Goal: Browse casually

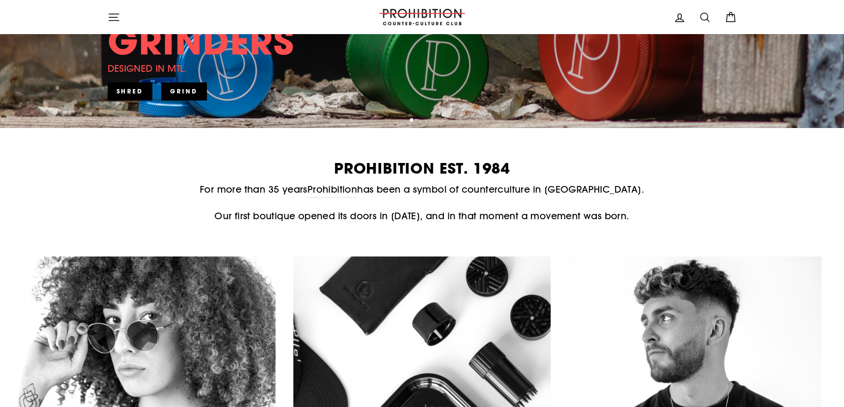
scroll to position [487, 0]
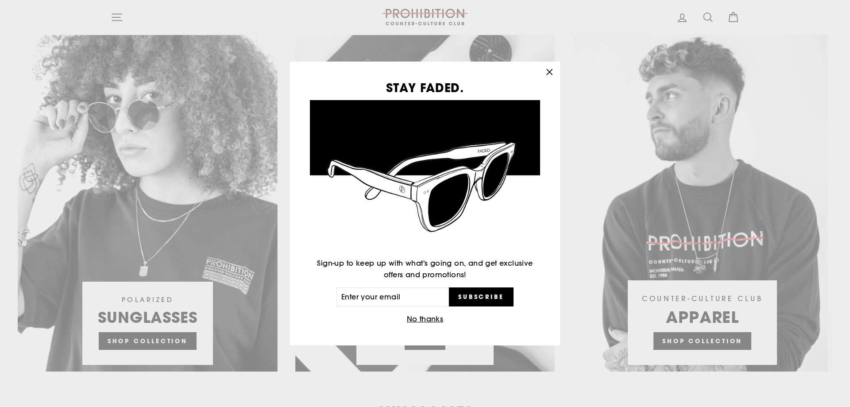
click at [188, 337] on div "STAY FADED. Sign-up to keep up with what's going on, and get exclusive offers a…" at bounding box center [425, 203] width 850 height 407
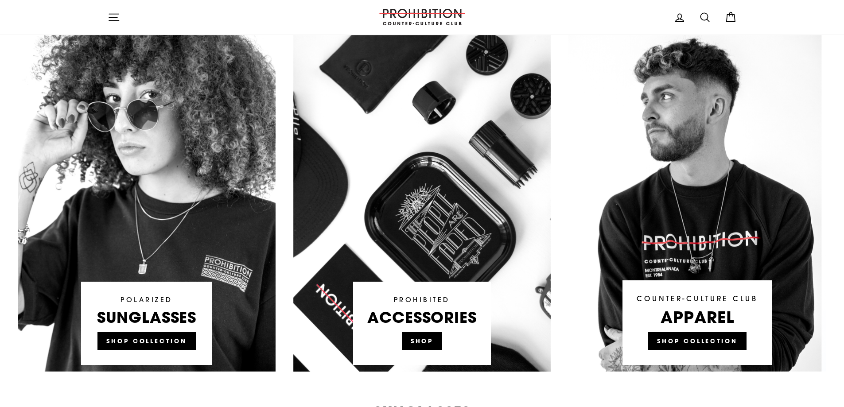
click at [173, 342] on link at bounding box center [147, 203] width 258 height 337
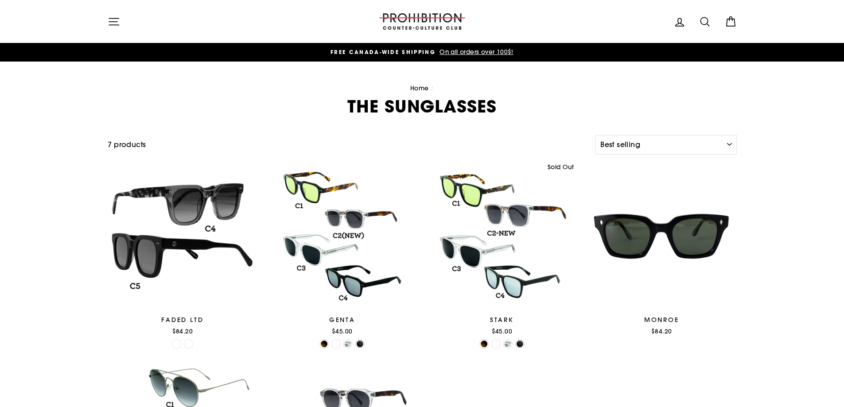
select select "best-selling"
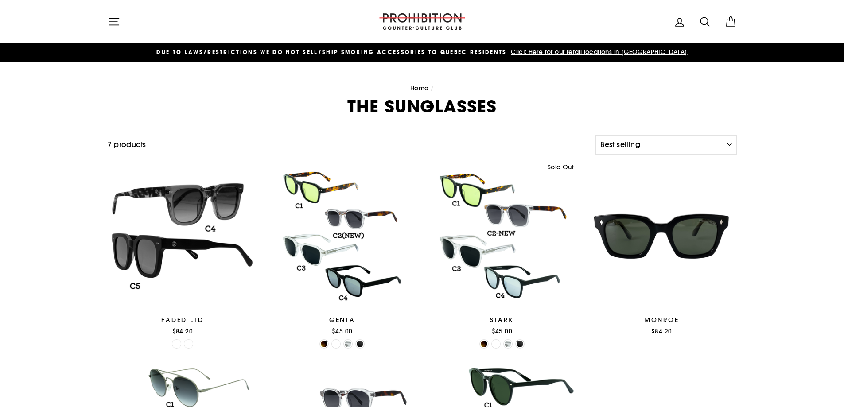
click at [126, 21] on div "Site navigation" at bounding box center [236, 21] width 257 height 25
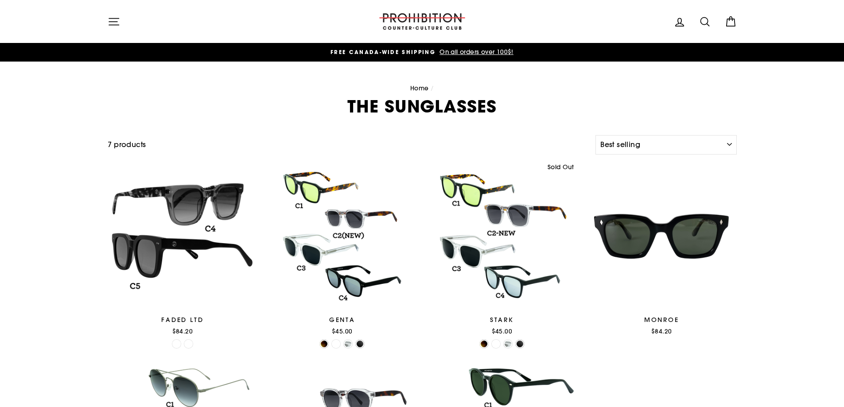
click at [116, 22] on icon "button" at bounding box center [114, 21] width 12 height 12
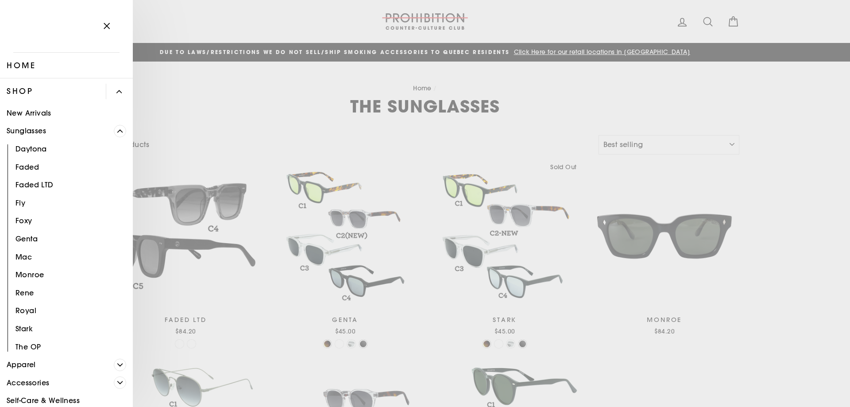
click at [114, 128] on span "Primary" at bounding box center [120, 131] width 12 height 12
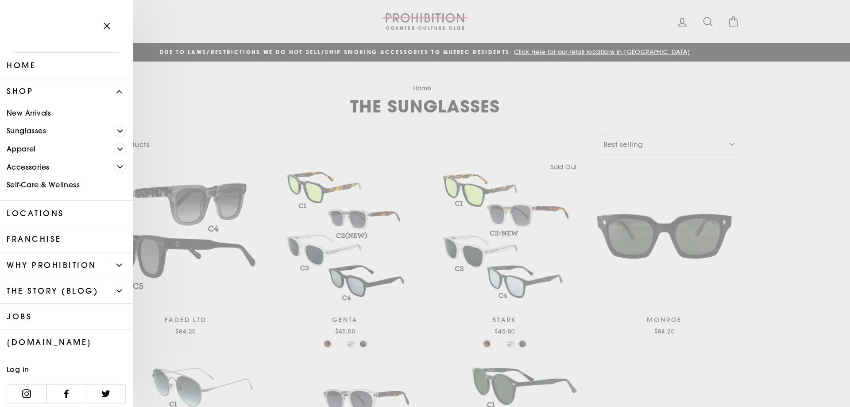
click at [116, 90] on icon "Primary" at bounding box center [118, 91] width 5 height 5
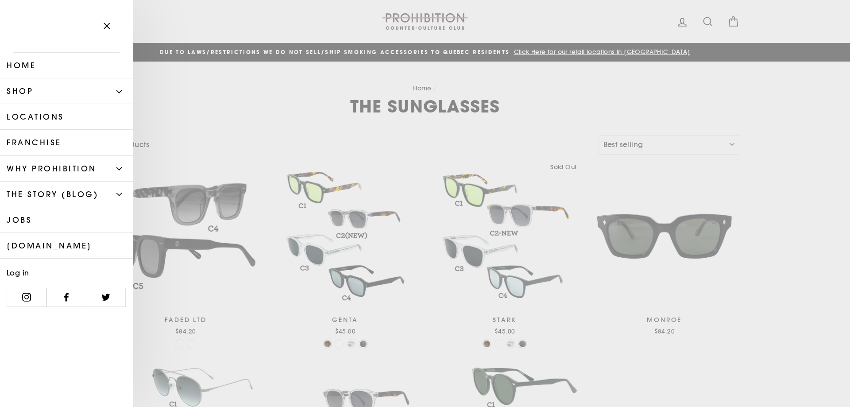
click at [45, 67] on link "Home" at bounding box center [66, 66] width 133 height 26
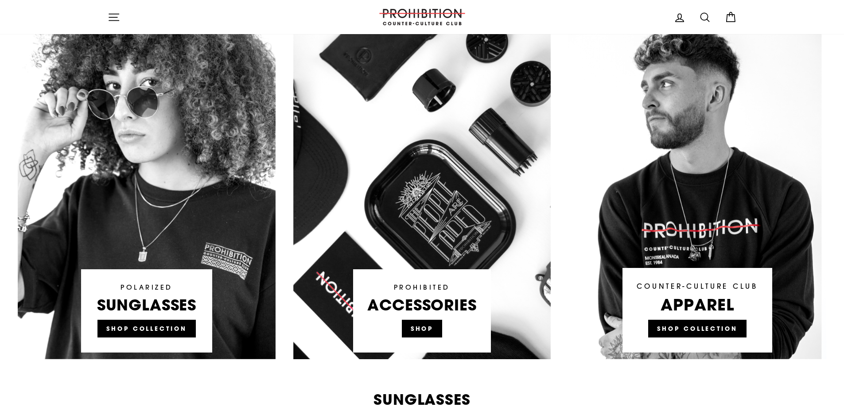
scroll to position [620, 0]
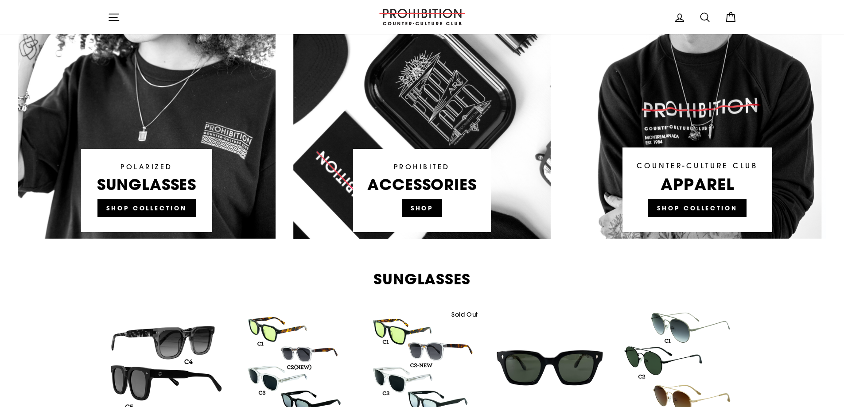
click at [418, 204] on link at bounding box center [422, 70] width 258 height 337
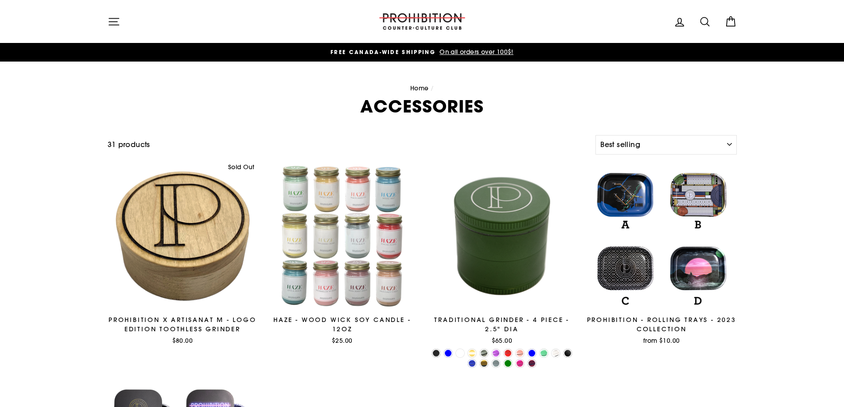
select select "best-selling"
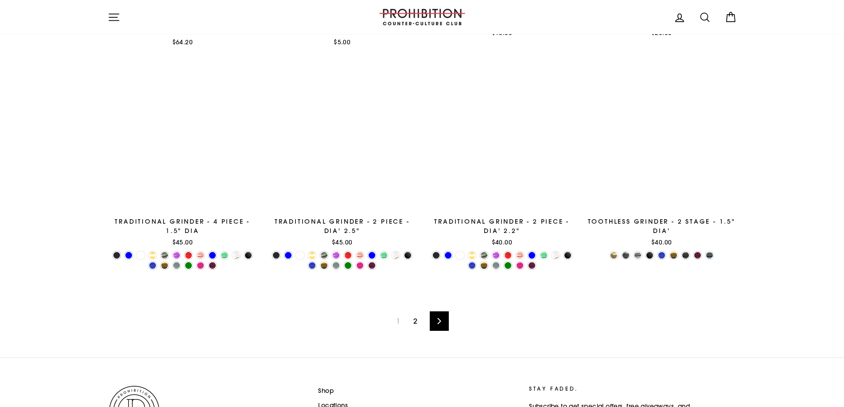
scroll to position [1488, 0]
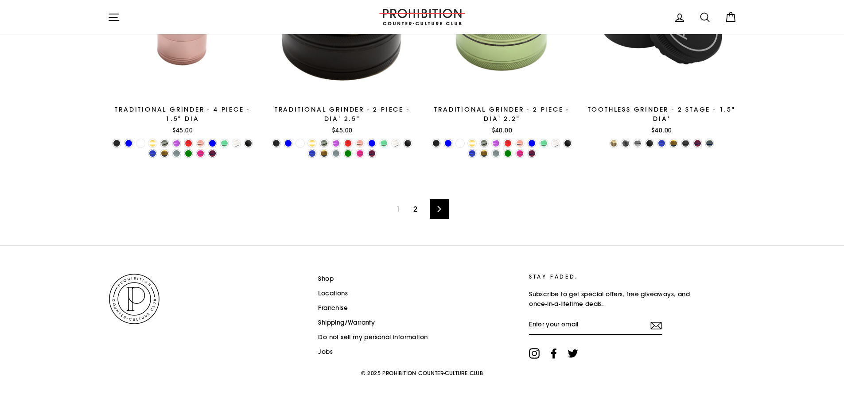
click at [436, 208] on icon at bounding box center [439, 209] width 6 height 6
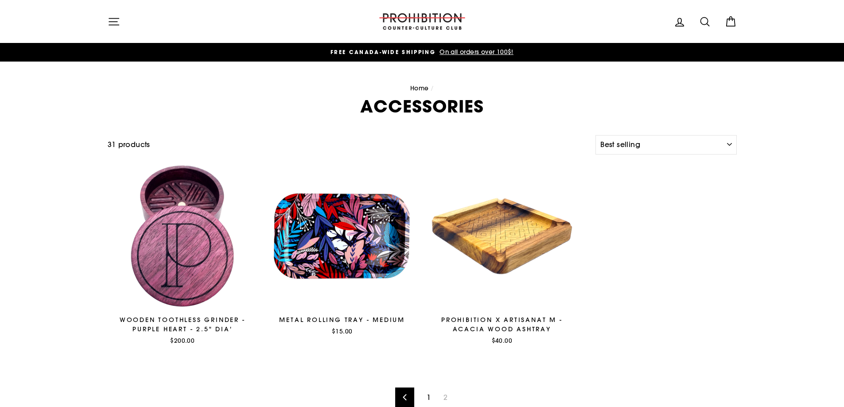
select select "best-selling"
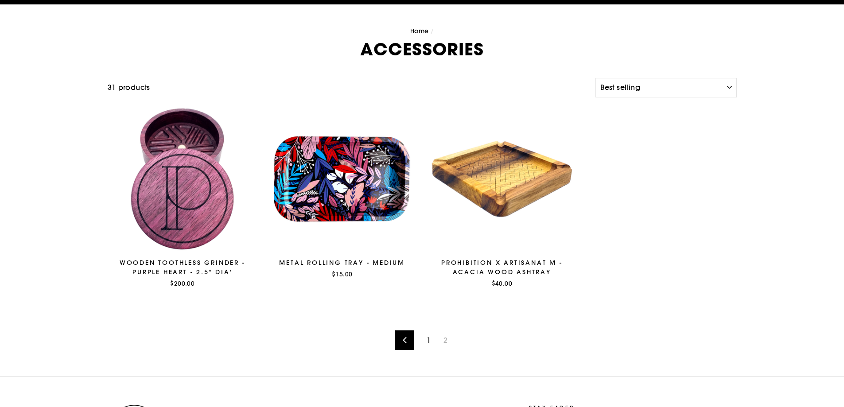
scroll to position [177, 0]
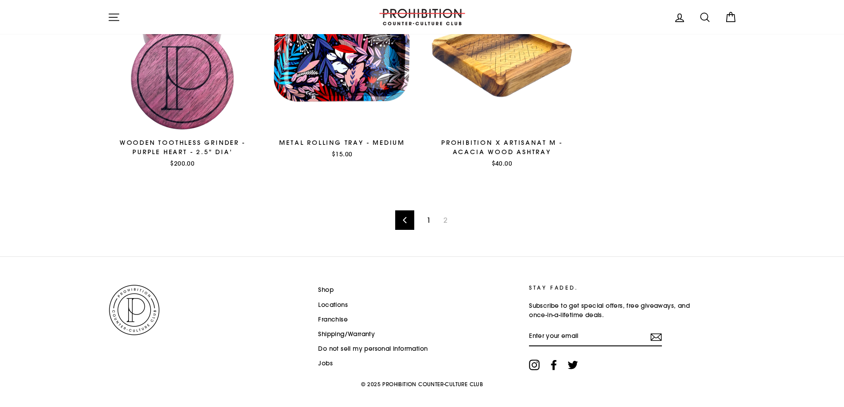
click at [433, 215] on link "1" at bounding box center [428, 220] width 15 height 14
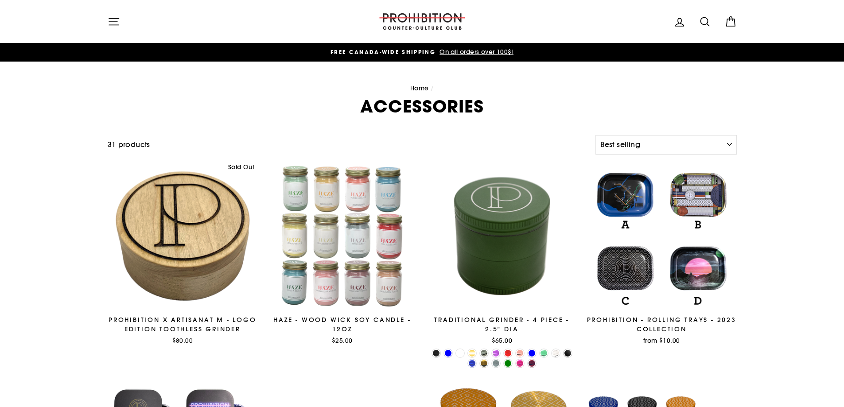
select select "best-selling"
